Goal: Find contact information: Find contact information

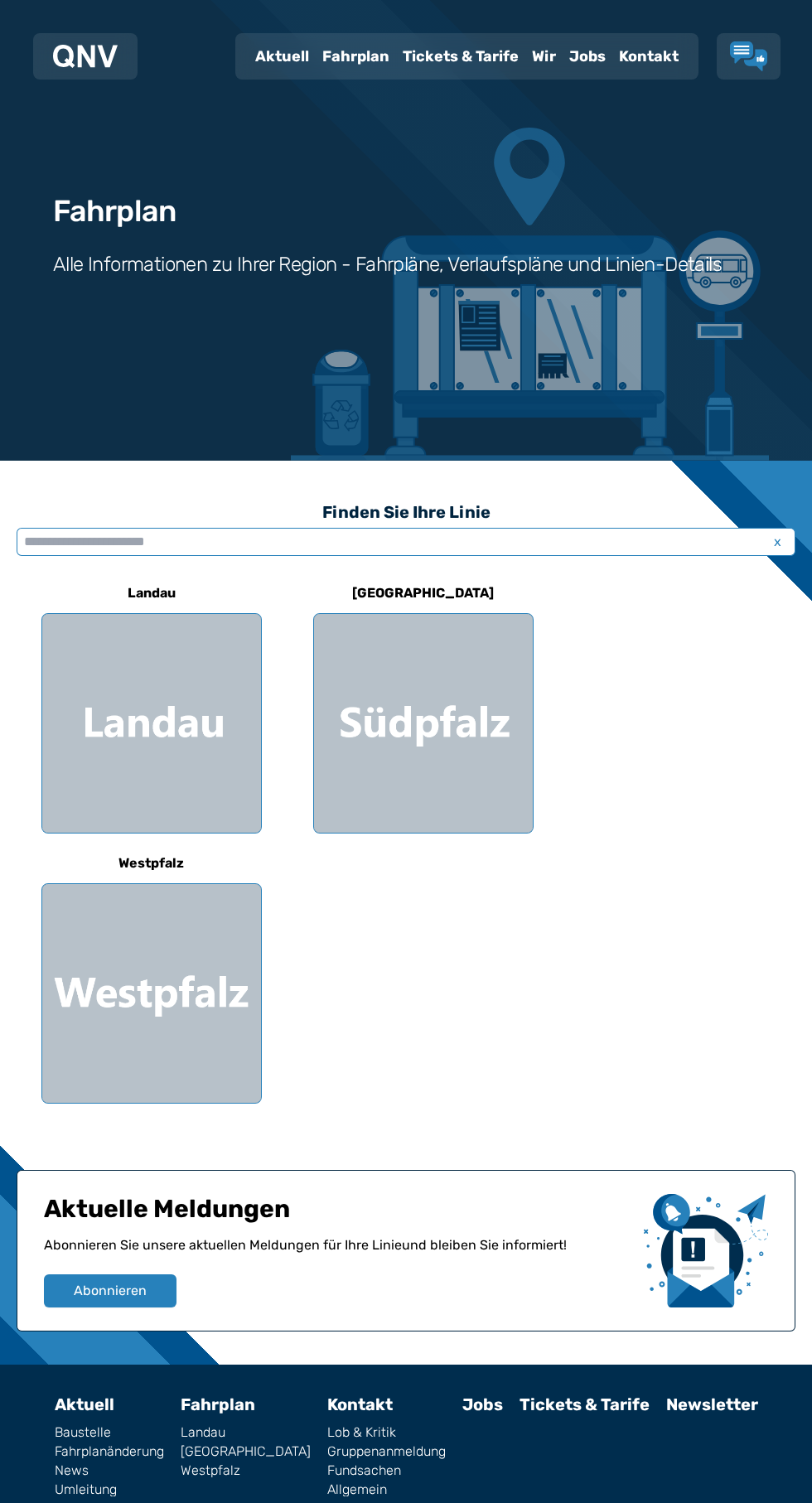
click at [639, 542] on input "text" at bounding box center [406, 541] width 778 height 29
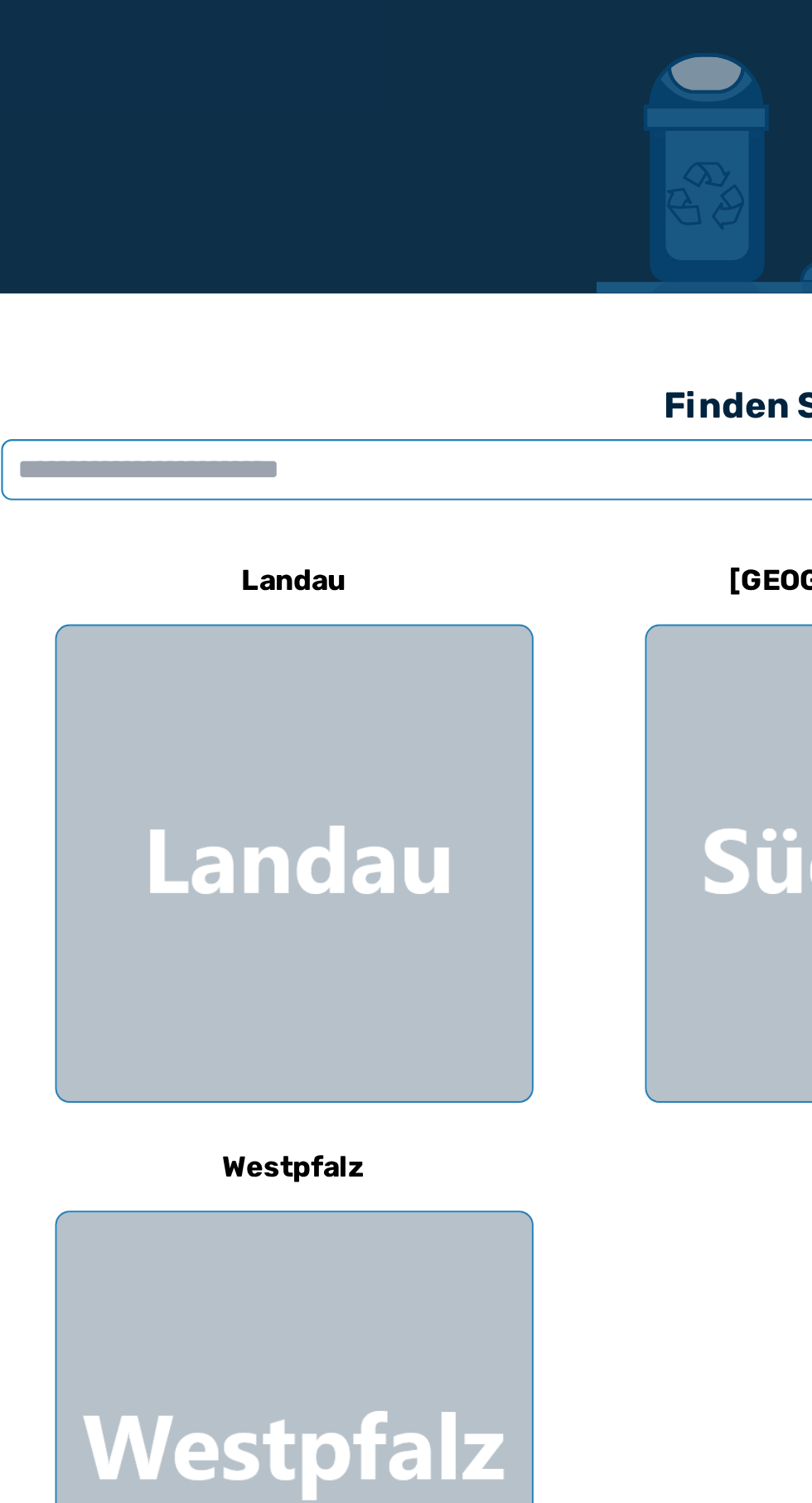
scroll to position [12, 0]
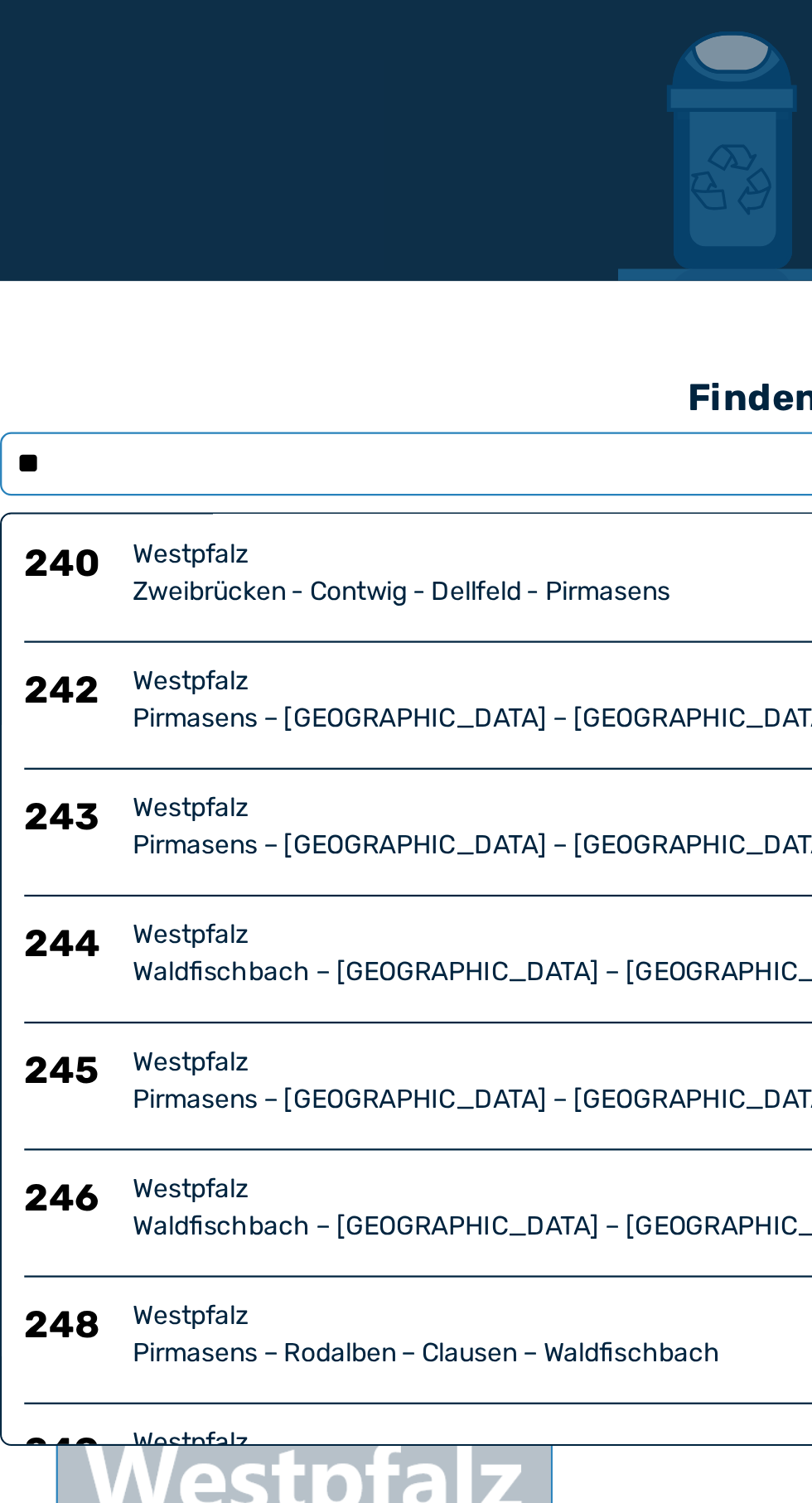
type input "***"
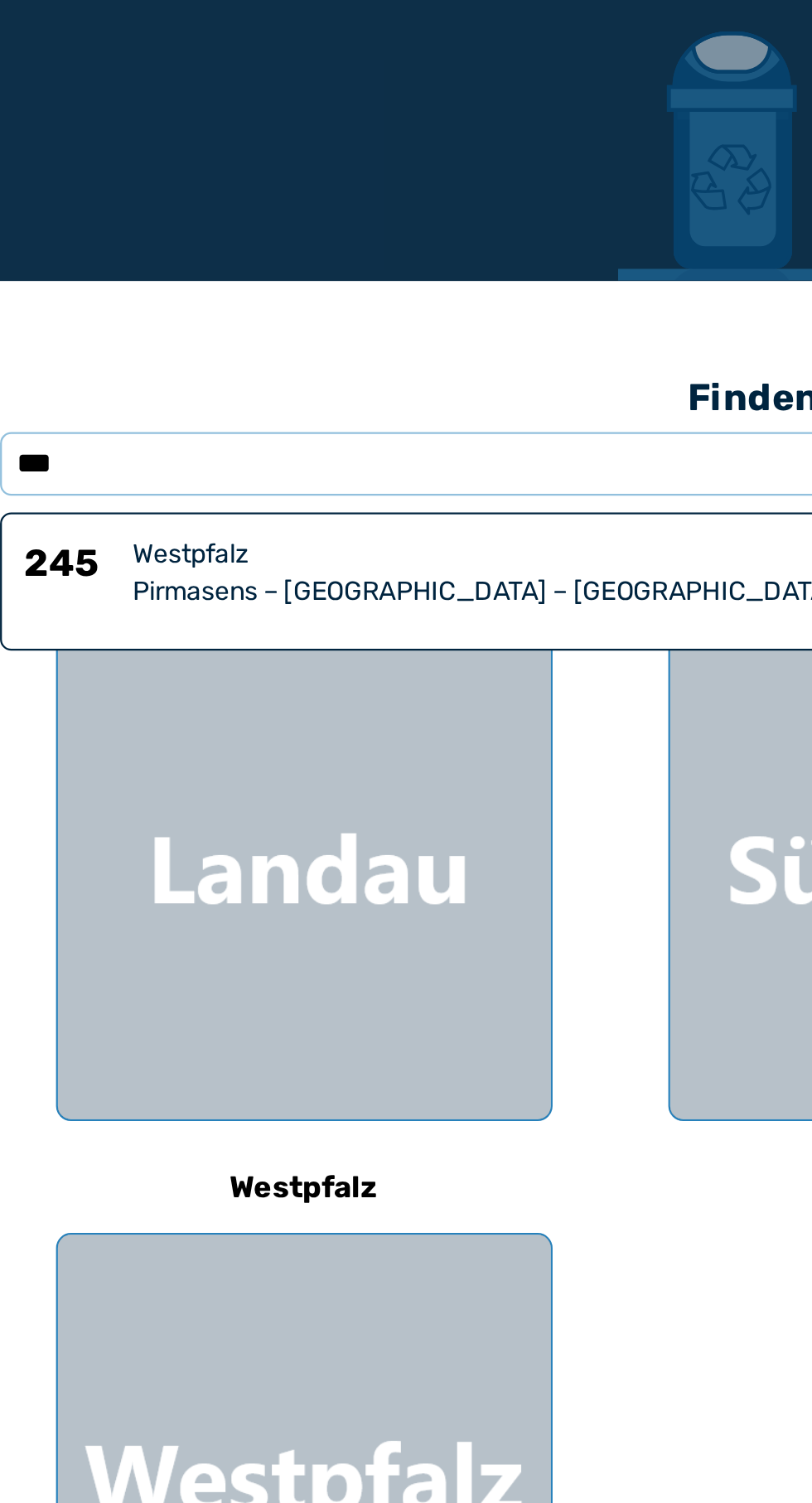
click at [124, 597] on div "Pirmasens – [GEOGRAPHIC_DATA] – [GEOGRAPHIC_DATA] – [GEOGRAPHIC_DATA]" at bounding box center [430, 598] width 710 height 17
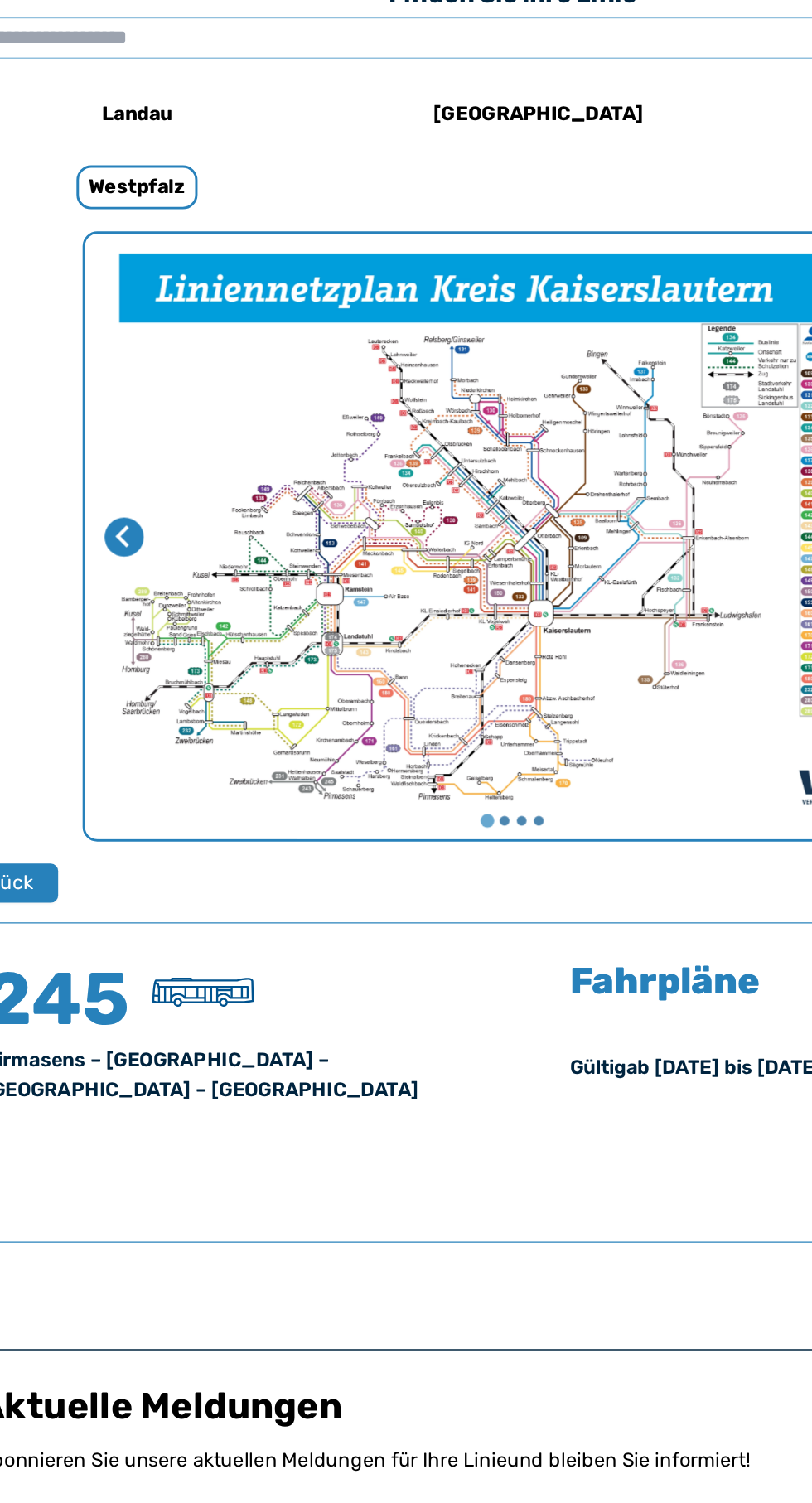
scroll to position [136, 0]
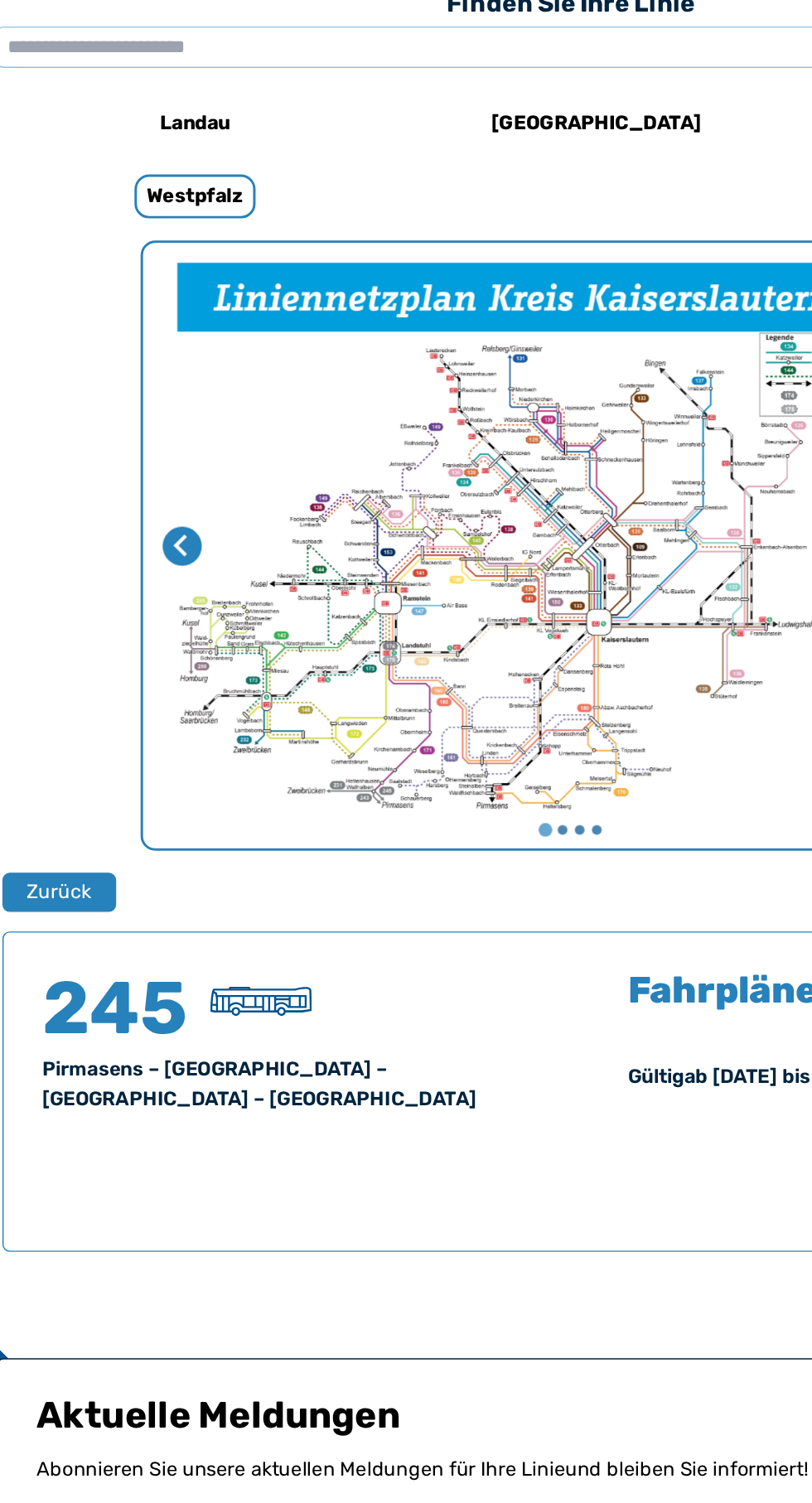
click at [487, 1063] on h5 "Fahrpläne" at bounding box center [508, 1056] width 128 height 25
click at [470, 1111] on div "Gültig ab [DATE] bis [DATE]" at bounding box center [529, 1115] width 170 height 20
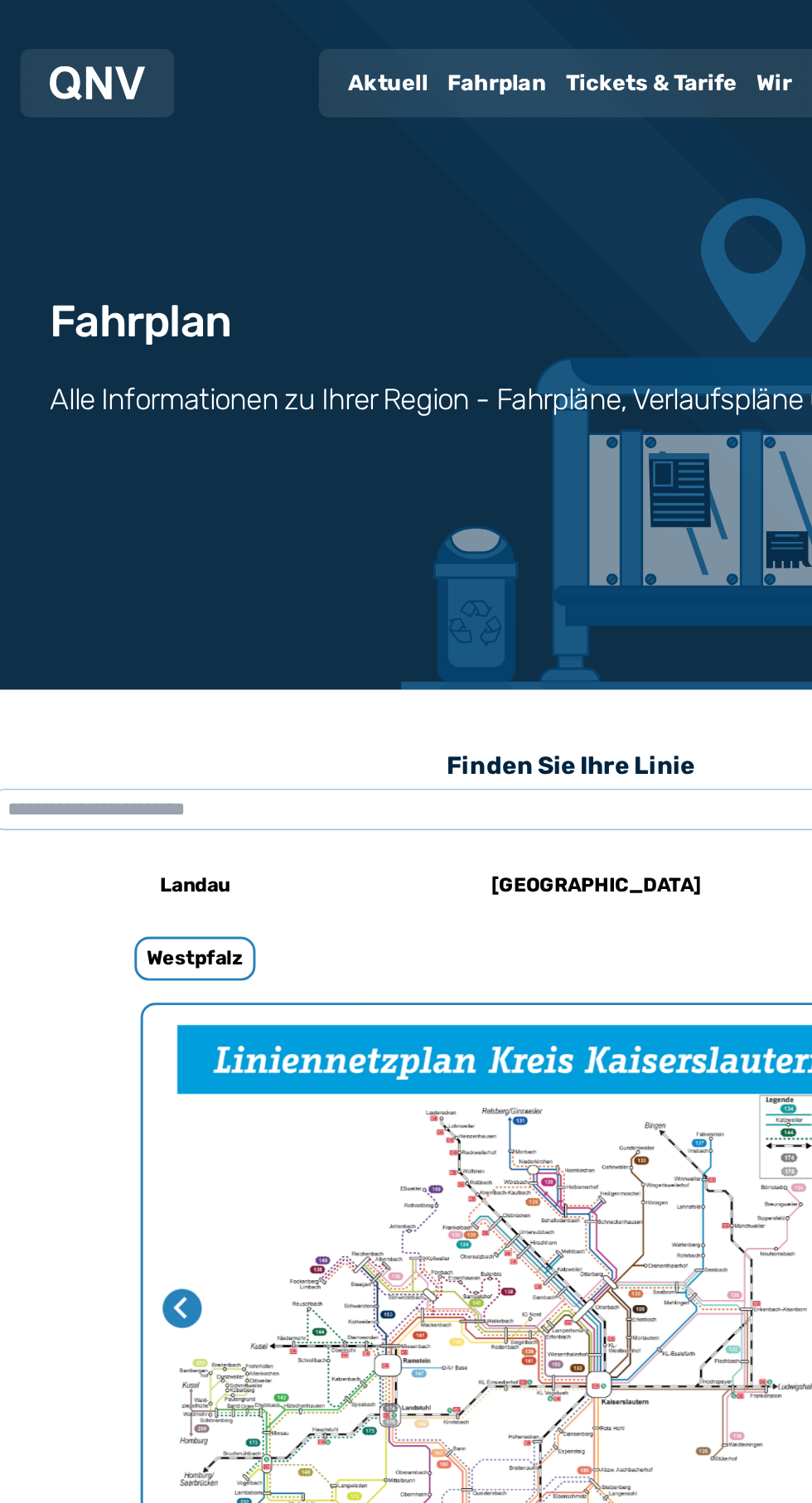
scroll to position [0, 0]
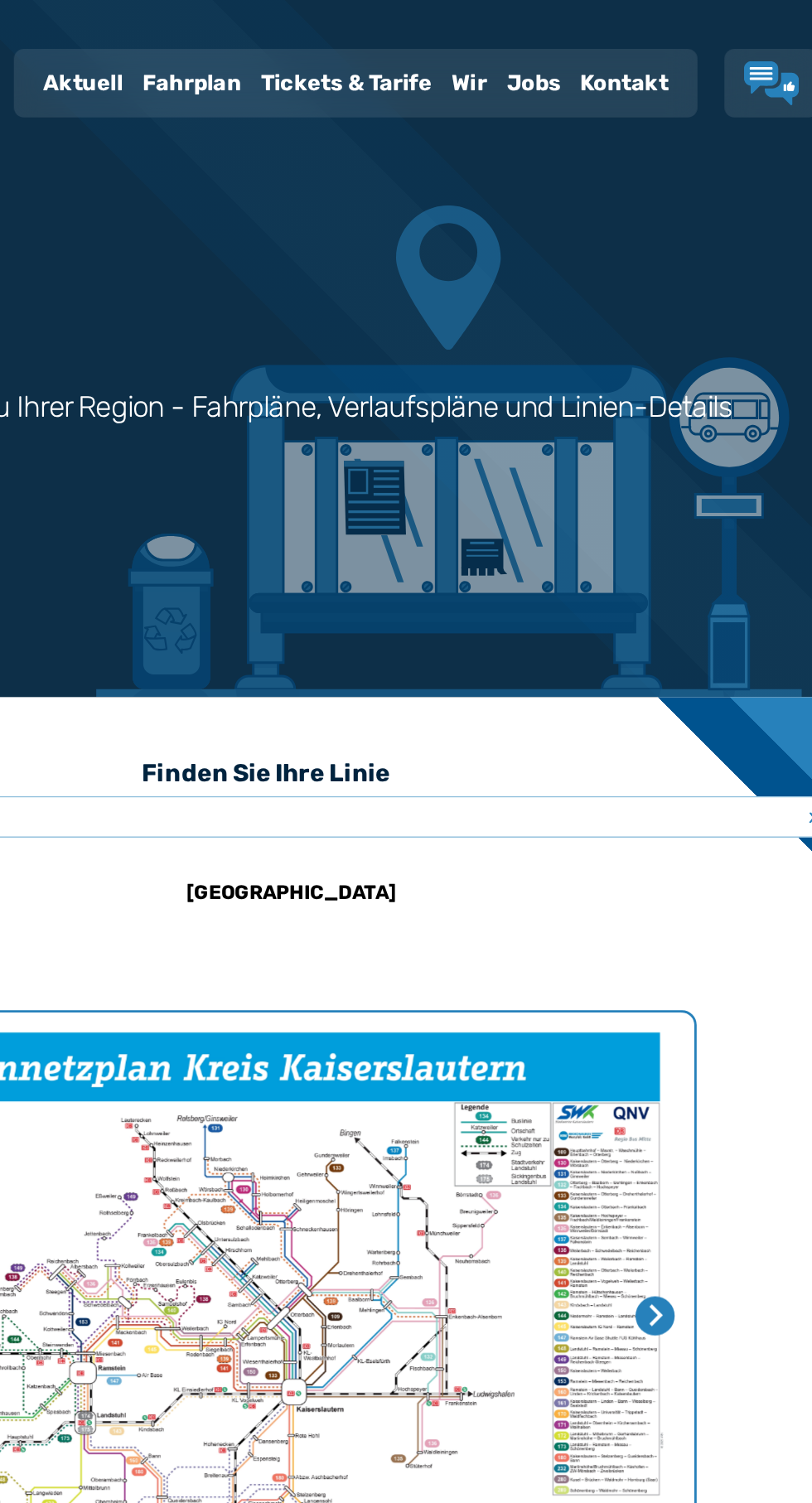
click at [665, 58] on div "Kontakt" at bounding box center [648, 56] width 73 height 43
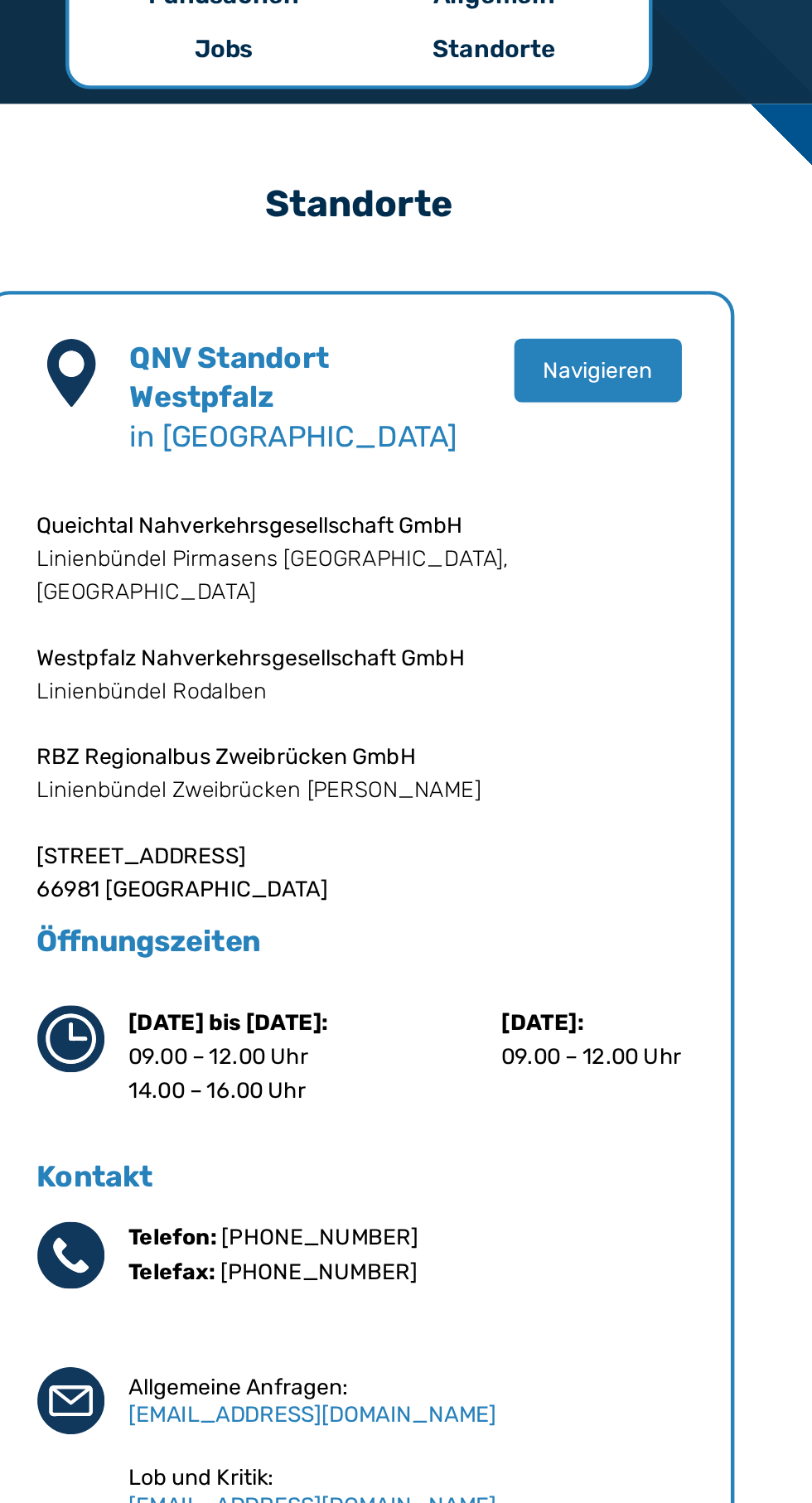
click at [399, 1236] on link "[PHONE_NUMBER]" at bounding box center [379, 1240] width 133 height 18
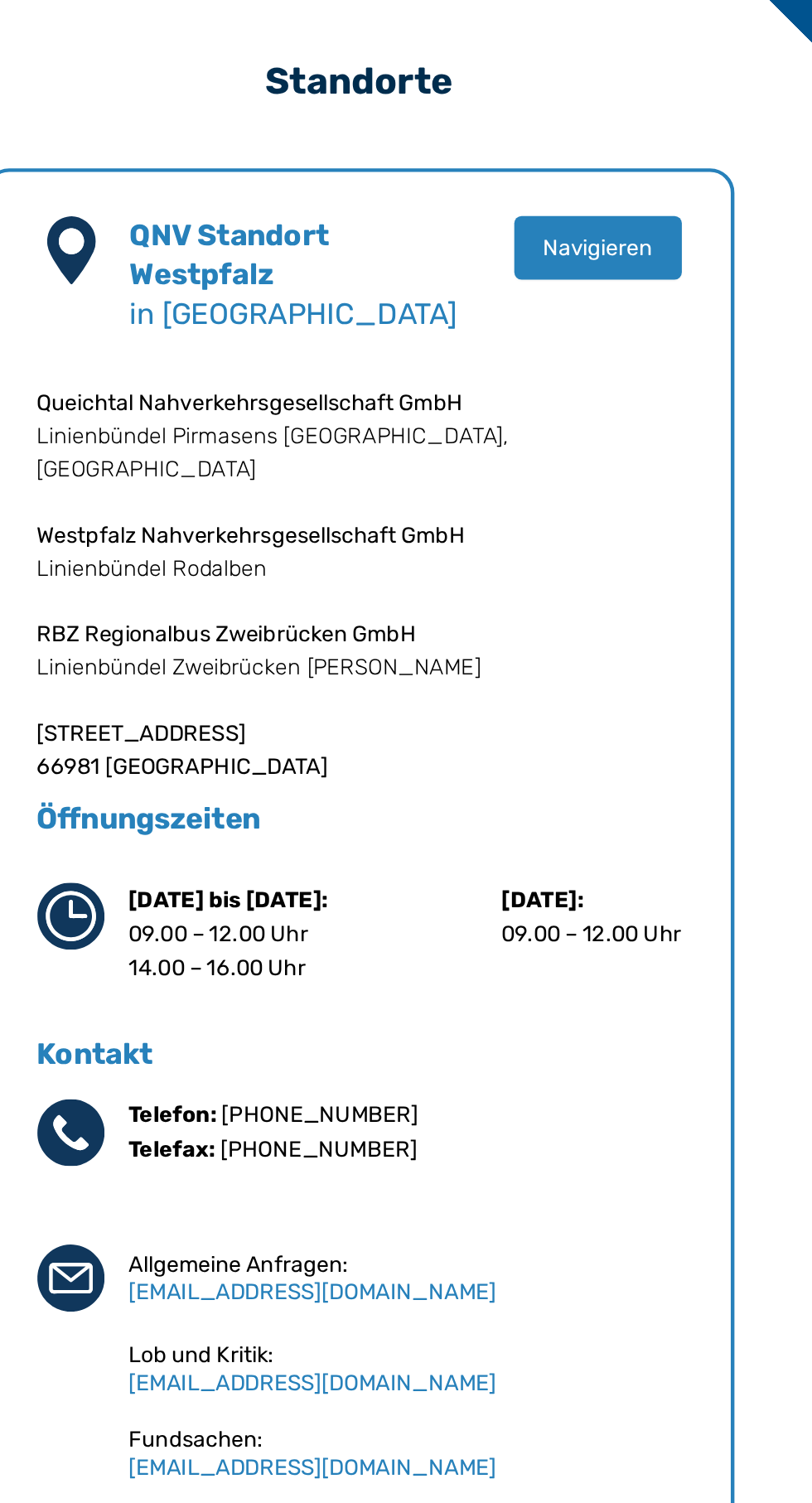
scroll to position [3, 0]
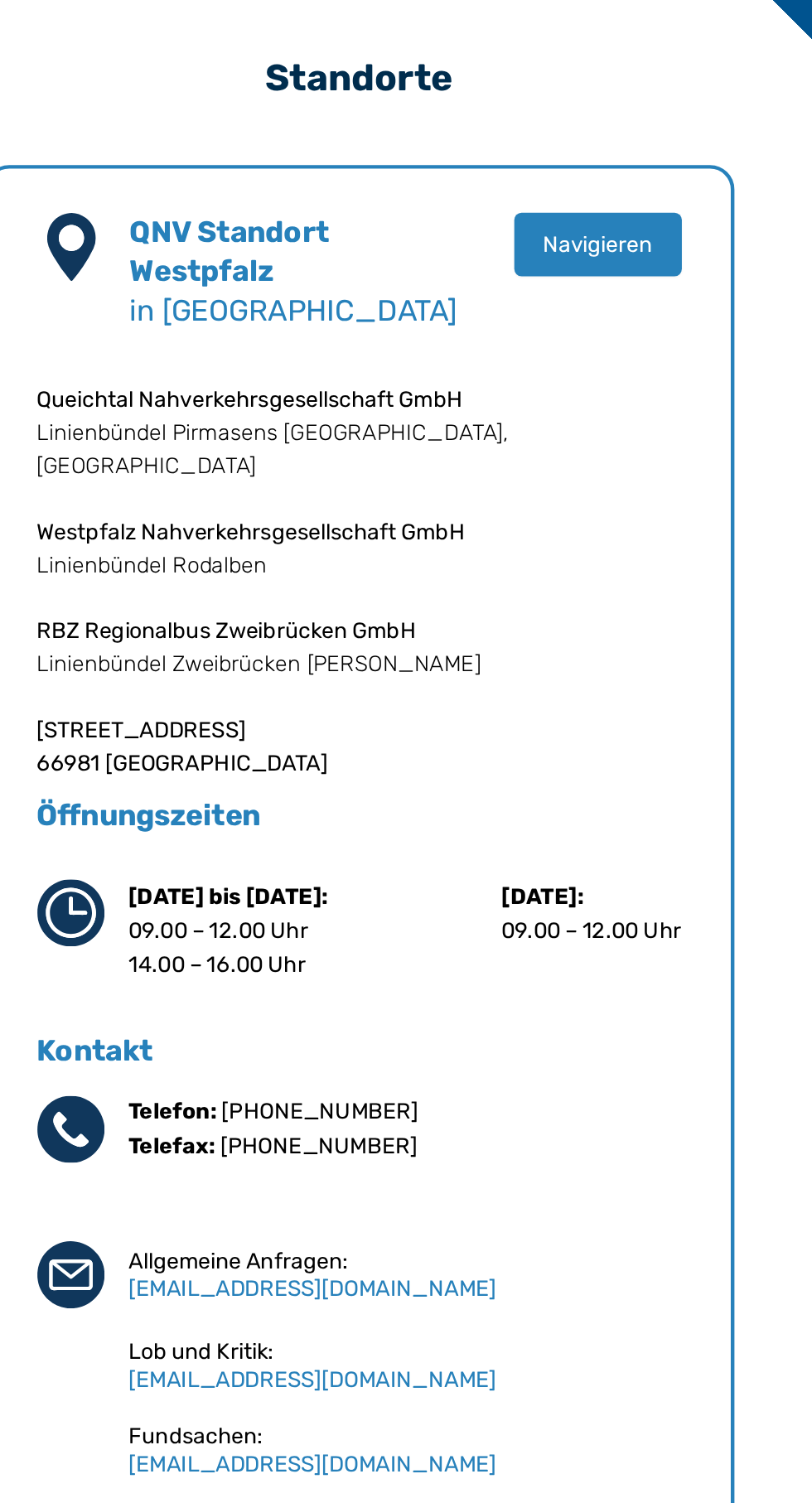
click at [381, 1229] on link "[PHONE_NUMBER]" at bounding box center [379, 1238] width 133 height 18
